Goal: Task Accomplishment & Management: Manage account settings

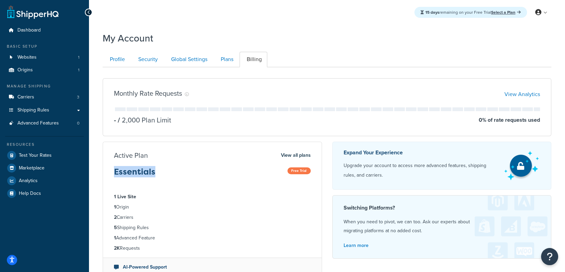
drag, startPoint x: 165, startPoint y: 172, endPoint x: 126, endPoint y: 169, distance: 38.5
click at [110, 169] on div "Active Plan View all plans Essentials Free Trial" at bounding box center [212, 166] width 219 height 31
click at [48, 97] on link "Carriers 3" at bounding box center [44, 97] width 79 height 13
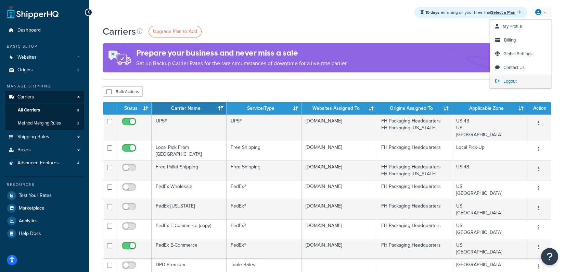
click at [516, 78] on span "Logout" at bounding box center [510, 81] width 13 height 7
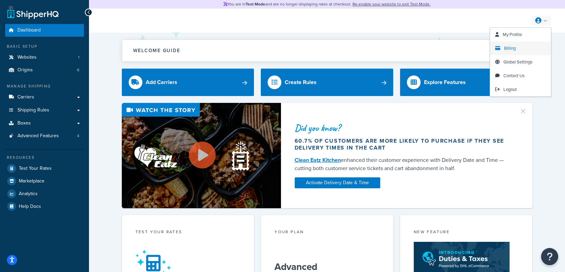
click at [519, 50] on link "Billing" at bounding box center [520, 48] width 61 height 14
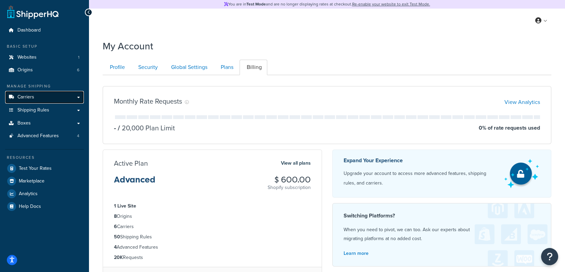
click at [28, 98] on span "Carriers" at bounding box center [25, 97] width 17 height 6
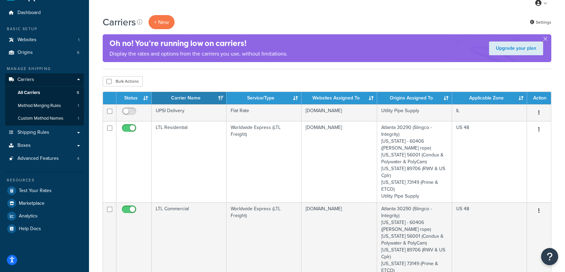
scroll to position [21, 0]
